Goal: Transaction & Acquisition: Purchase product/service

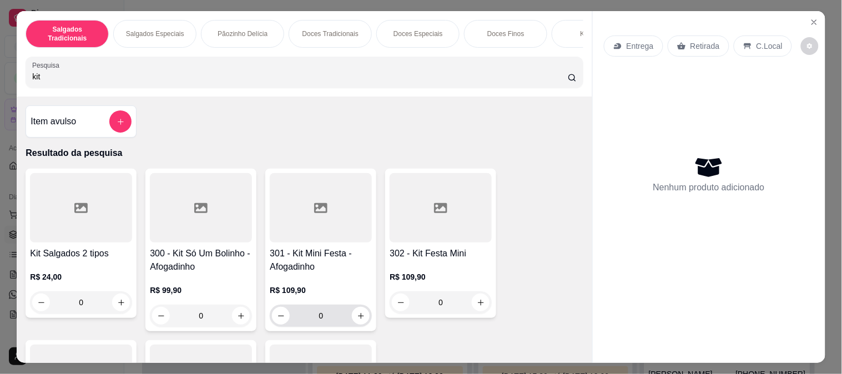
scroll to position [1265, 0]
type input "kit"
click at [473, 311] on button "increase-product-quantity" at bounding box center [480, 302] width 17 height 17
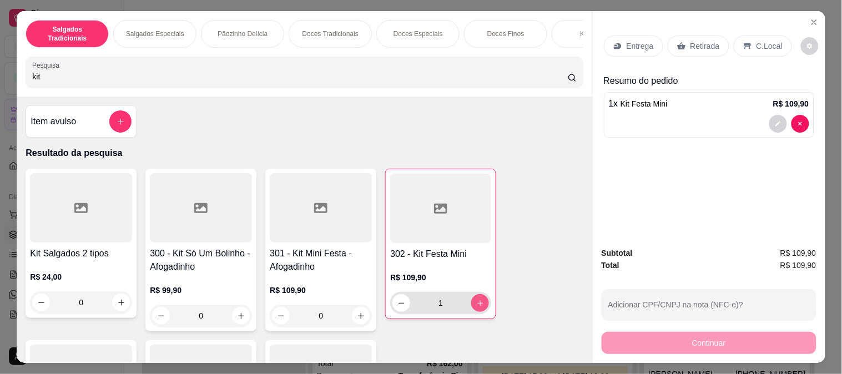
type input "1"
click at [775, 122] on icon "decrease-product-quantity" at bounding box center [777, 124] width 5 height 5
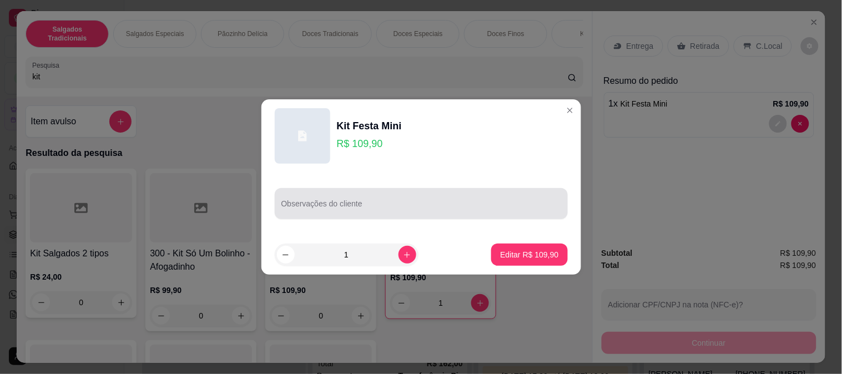
click at [359, 211] on input "Observações do cliente" at bounding box center [421, 208] width 280 height 11
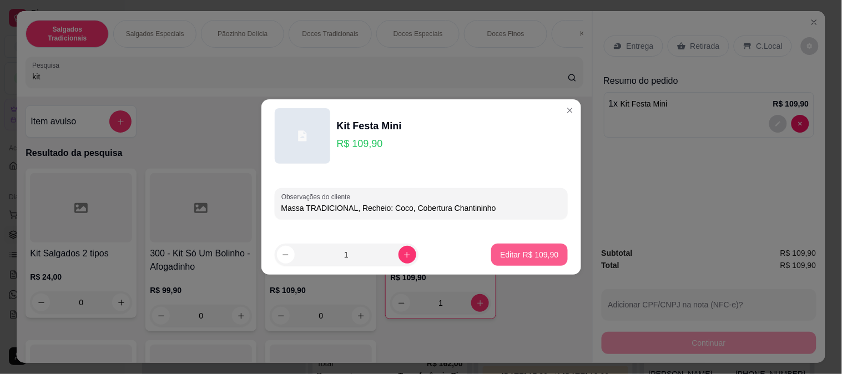
type input "Massa TRADICIONAL, Recheio: Coco, Cobertura Chantininho"
click at [514, 256] on p "Editar R$ 109,90" at bounding box center [529, 254] width 58 height 11
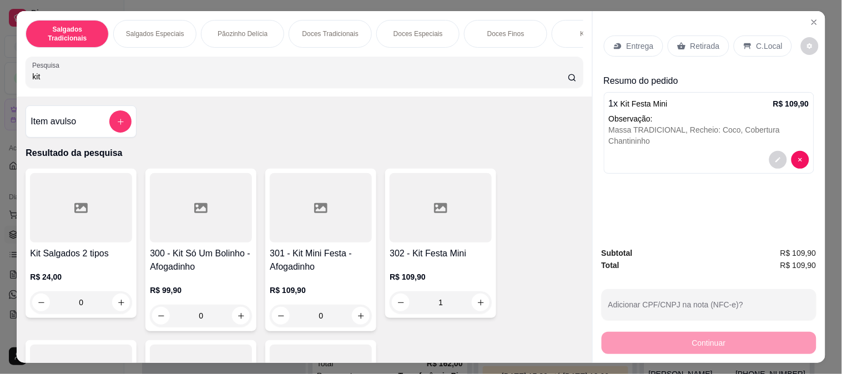
type input "0"
click at [775, 157] on icon "decrease-product-quantity" at bounding box center [778, 160] width 7 height 7
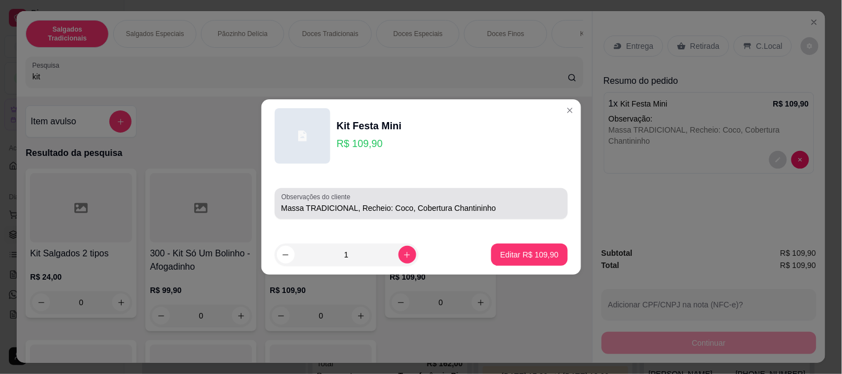
click at [501, 209] on input "Massa TRADICIONAL, Recheio: Coco, Cobertura Chantininho" at bounding box center [421, 208] width 280 height 11
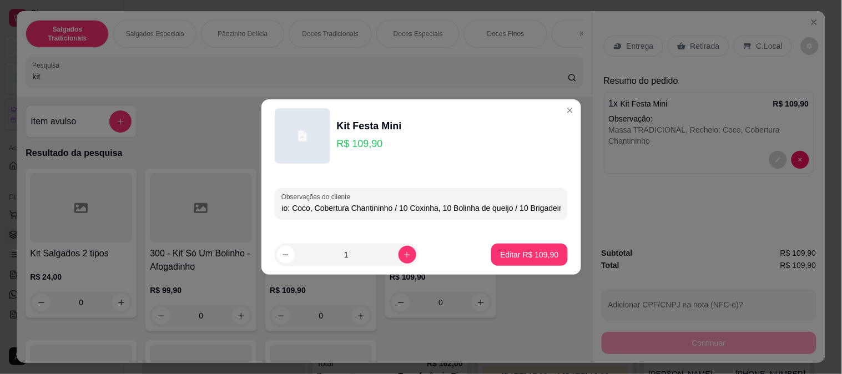
scroll to position [0, 108]
click at [550, 211] on input "Massa TRADICIONAL, Recheio: Coco, Cobertura Chantininho / 10 Coxinha, 10 Bolinh…" at bounding box center [421, 208] width 280 height 11
type input "Massa TRADICIONAL, Recheio: Coco, Cobertura Chantininho / 10 Coxinha, 10 Bolinh…"
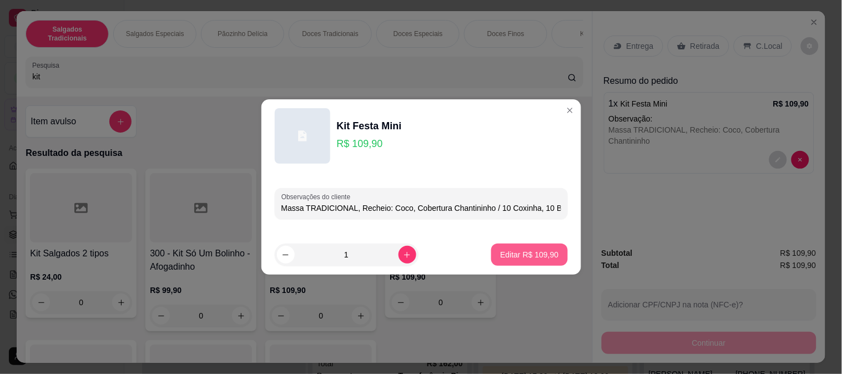
click at [537, 264] on button "Editar R$ 109,90" at bounding box center [529, 255] width 76 height 22
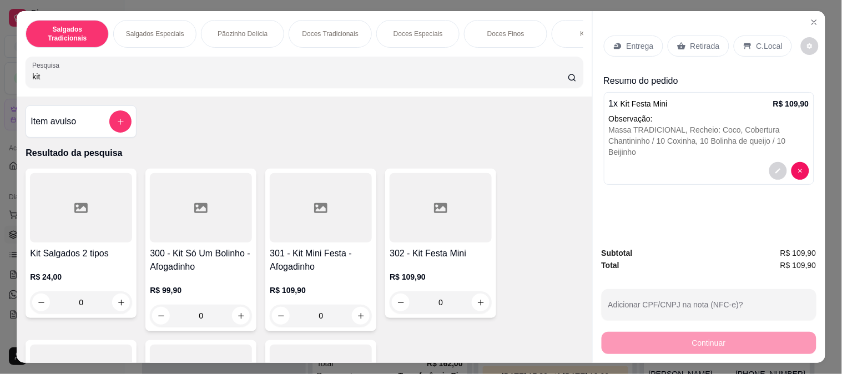
click at [700, 49] on div "Retirada" at bounding box center [699, 46] width 62 height 21
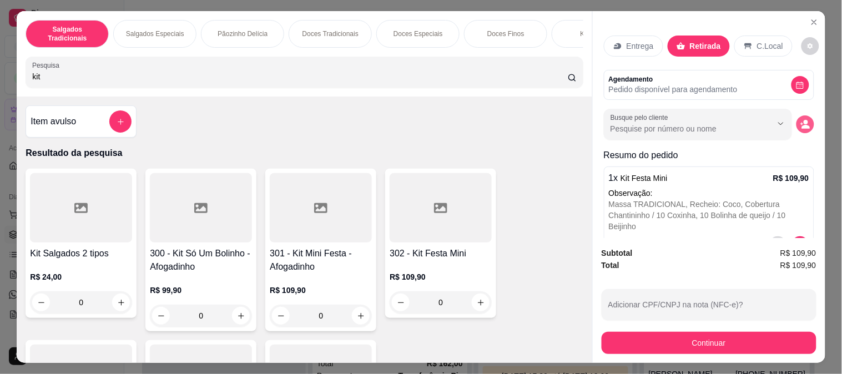
click at [801, 125] on icon "decrease-product-quantity" at bounding box center [805, 127] width 8 height 4
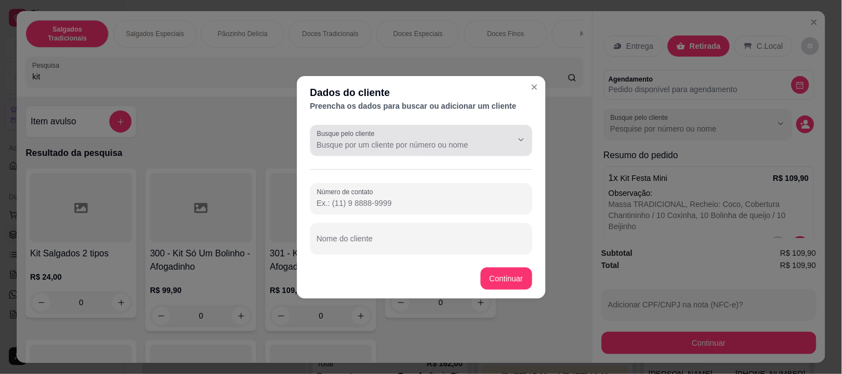
click at [376, 142] on input "Busque pelo cliente" at bounding box center [406, 144] width 178 height 11
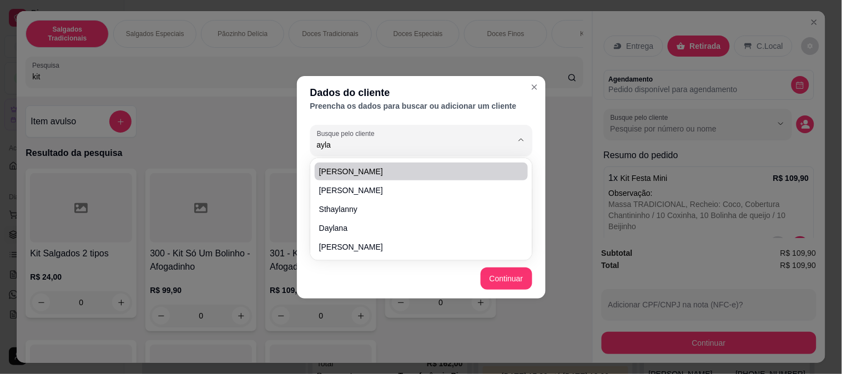
click at [370, 169] on span "[PERSON_NAME]" at bounding box center [415, 171] width 193 height 11
type input "[PERSON_NAME]"
type input "[PHONE_NUMBER]"
type input "[PERSON_NAME]"
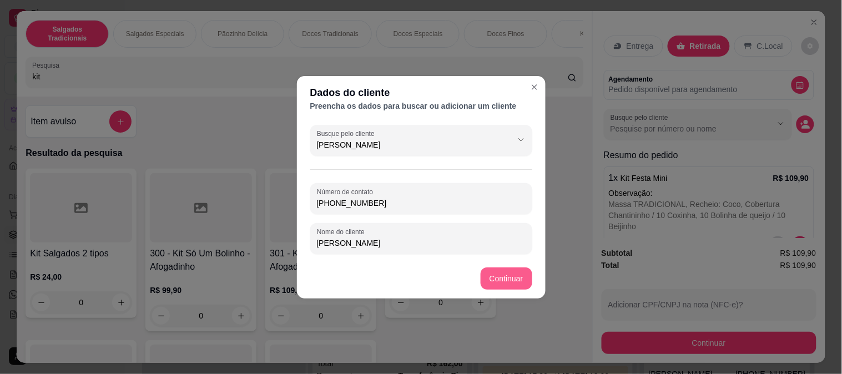
type input "[PERSON_NAME]"
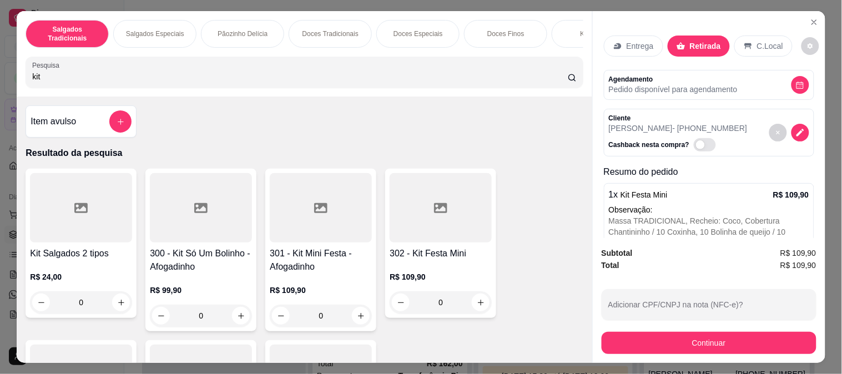
scroll to position [53, 0]
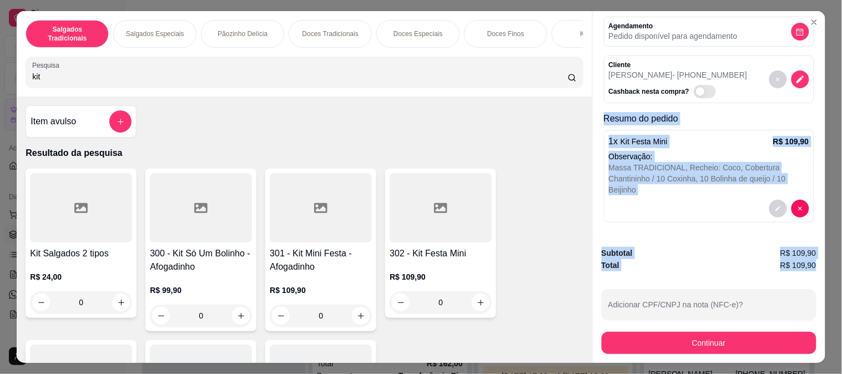
drag, startPoint x: 600, startPoint y: 115, endPoint x: 813, endPoint y: 261, distance: 257.5
click at [813, 261] on div "Entrega Retirada C.Local Agendamento Pedido disponível para agendamento Cliente…" at bounding box center [708, 187] width 233 height 352
copy div "Resumo do pedido 1 x Kit Festa Mini R$ 109,90 Observação: Massa TRADICIONAL, Re…"
click at [791, 23] on button "decrease-product-quantity" at bounding box center [800, 32] width 18 height 18
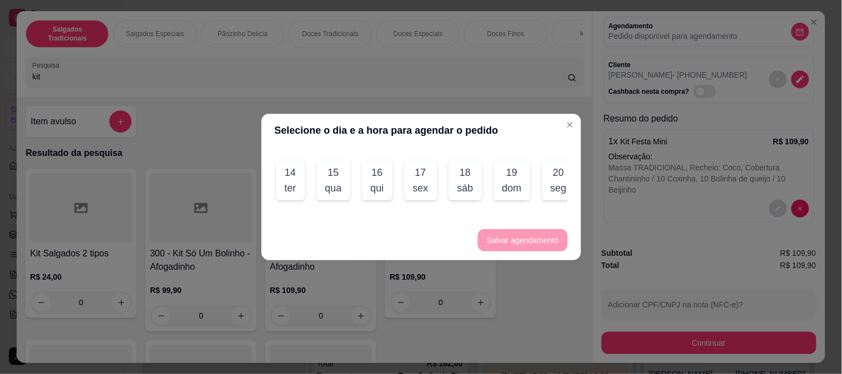
click at [301, 176] on div "14 ter" at bounding box center [290, 180] width 29 height 40
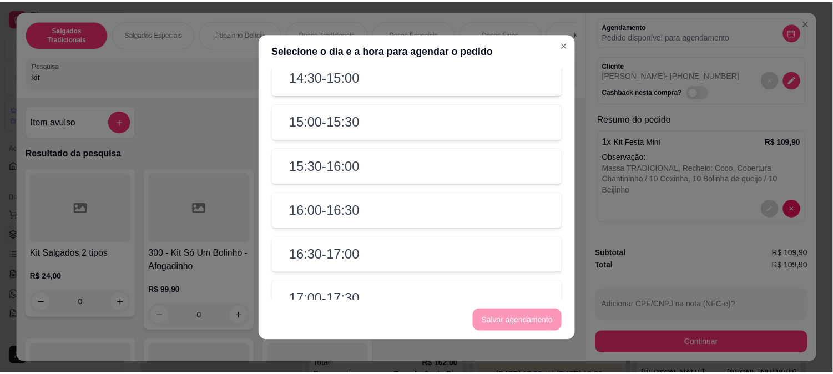
scroll to position [555, 0]
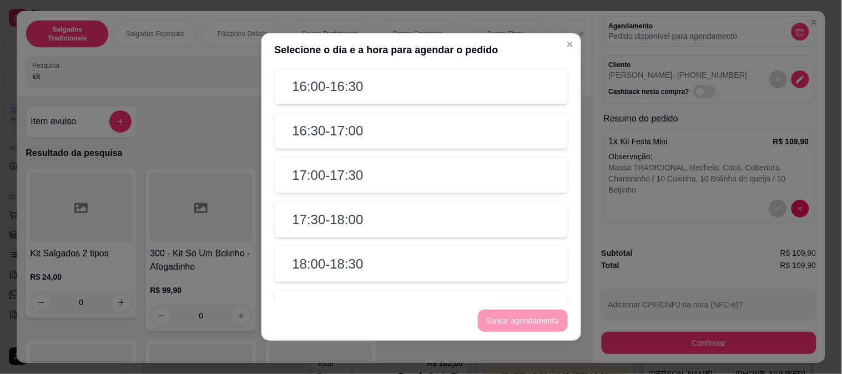
click at [385, 232] on div "17:30 - 18:00" at bounding box center [421, 220] width 293 height 36
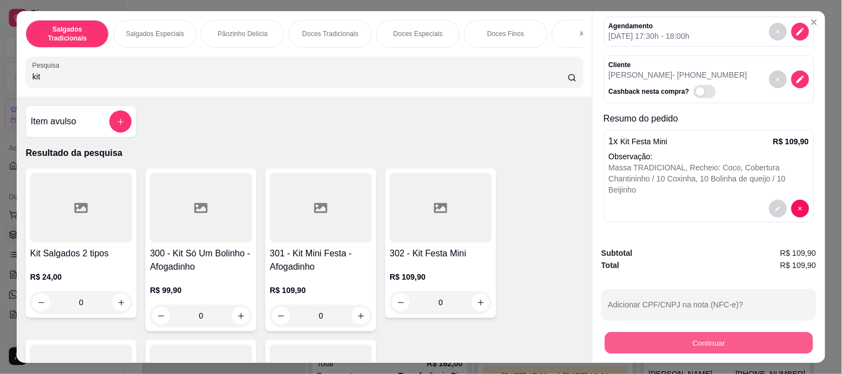
click at [684, 335] on button "Continuar" at bounding box center [708, 343] width 208 height 22
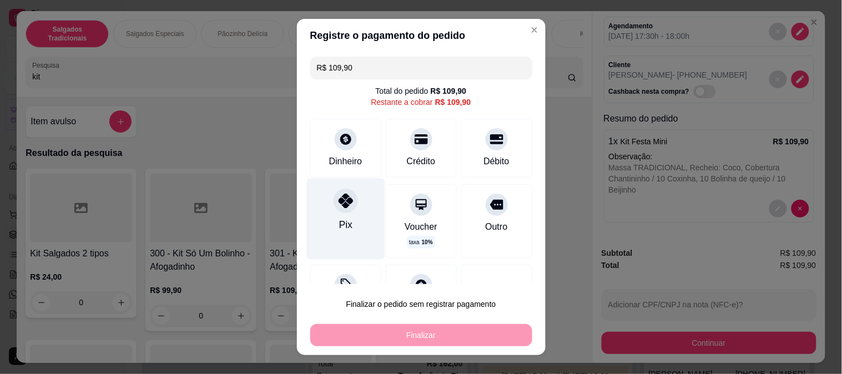
click at [346, 234] on div "Pix" at bounding box center [345, 218] width 78 height 81
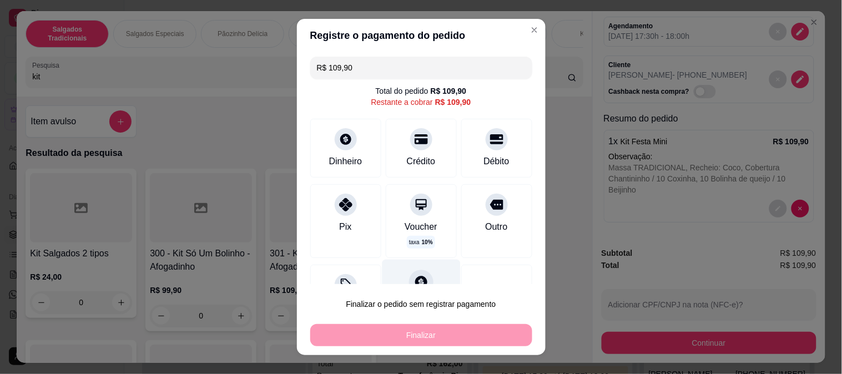
type input "R$ 0,00"
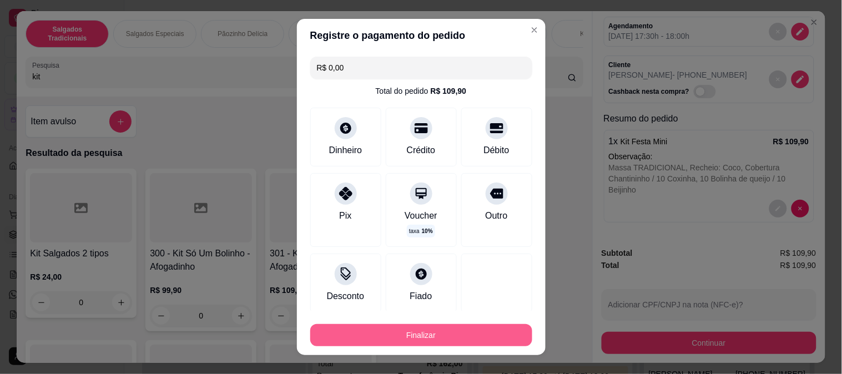
click at [436, 334] on button "Finalizar" at bounding box center [421, 335] width 222 height 22
